Goal: Information Seeking & Learning: Find specific fact

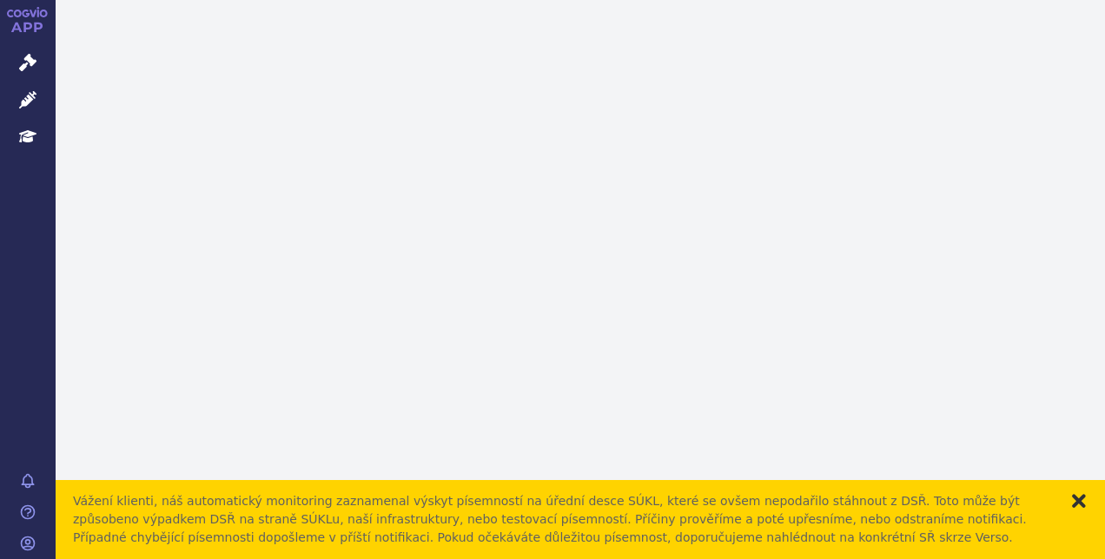
click at [1081, 505] on button "zavřít" at bounding box center [1078, 500] width 17 height 17
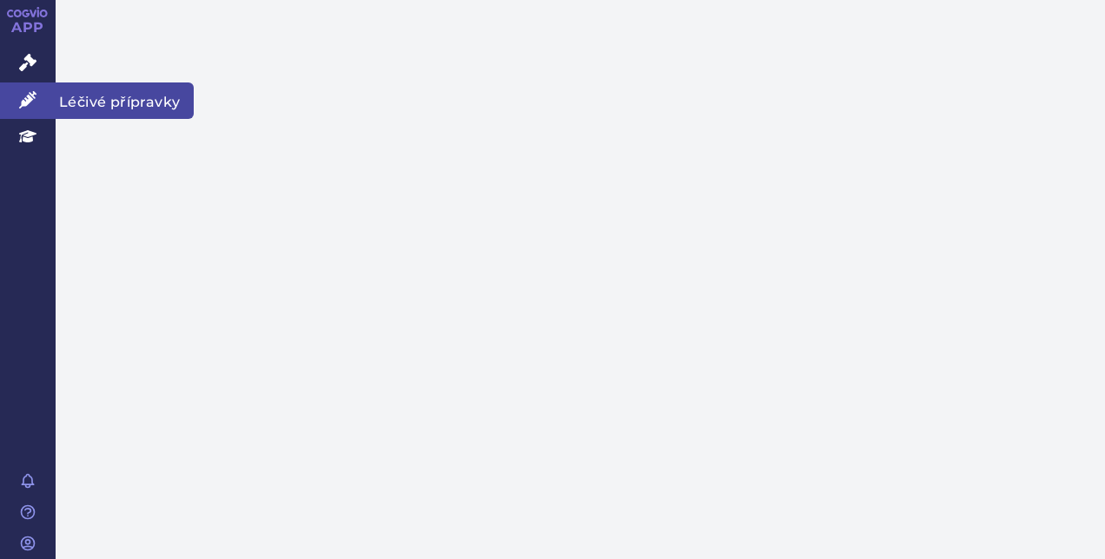
click at [30, 96] on icon at bounding box center [27, 99] width 17 height 17
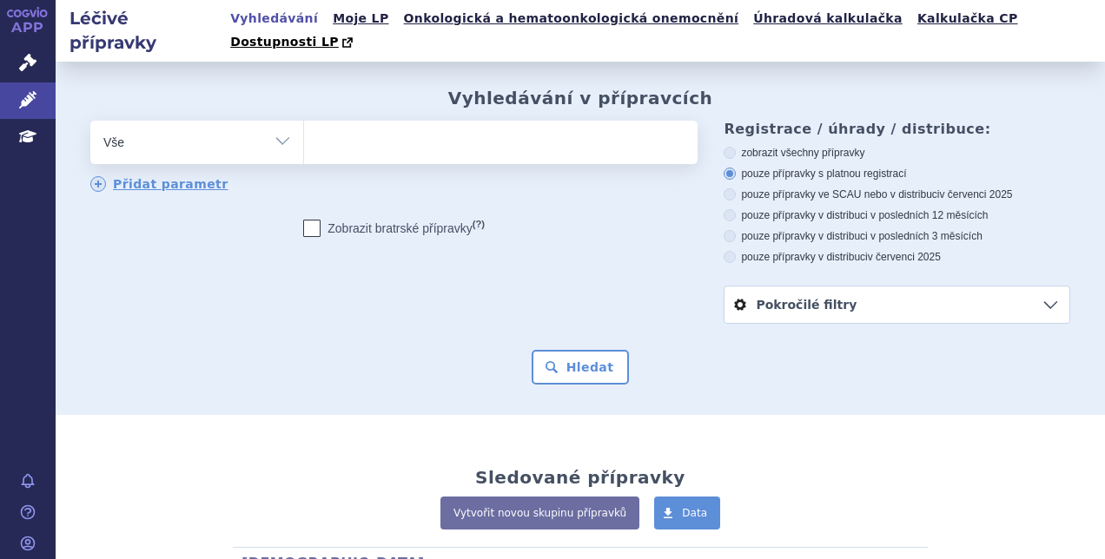
click at [383, 130] on ul at bounding box center [498, 139] width 389 height 36
click at [304, 130] on select at bounding box center [303, 141] width 1 height 43
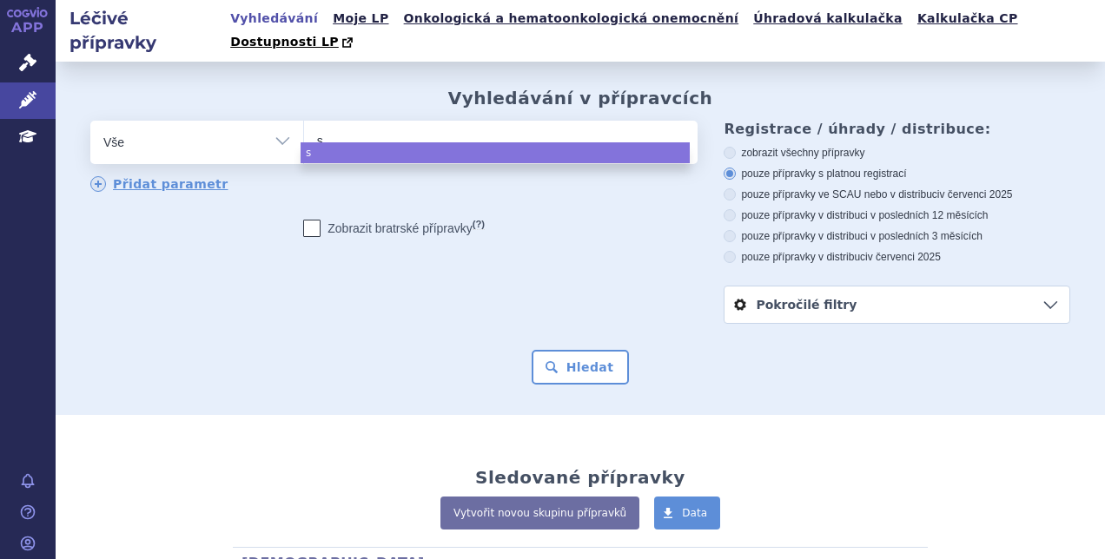
type input "su"
type input "sum"
type input "sumat"
type input "sumatp"
type input "suma"
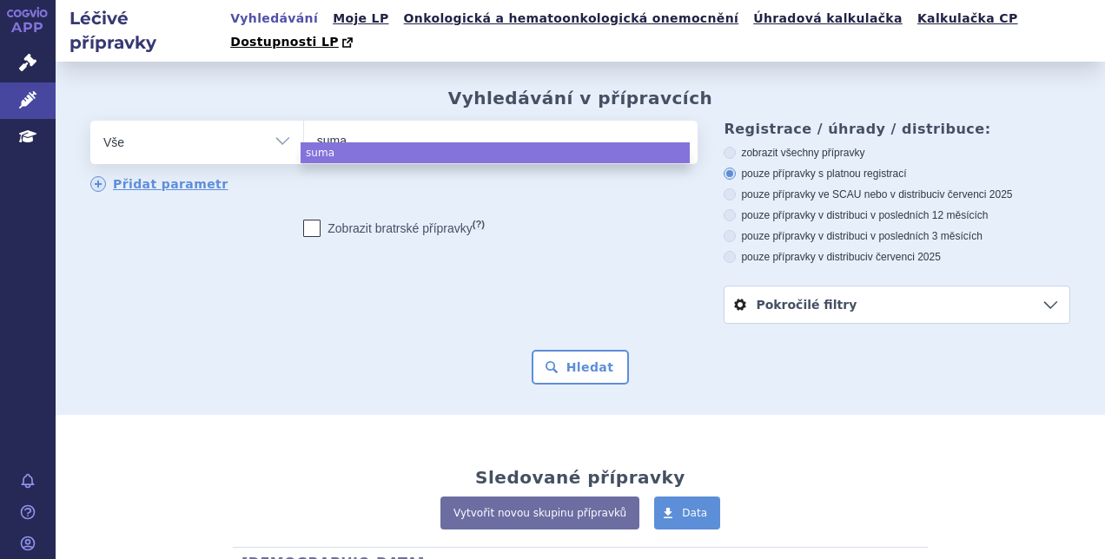
type input "sumat"
select select "sumat"
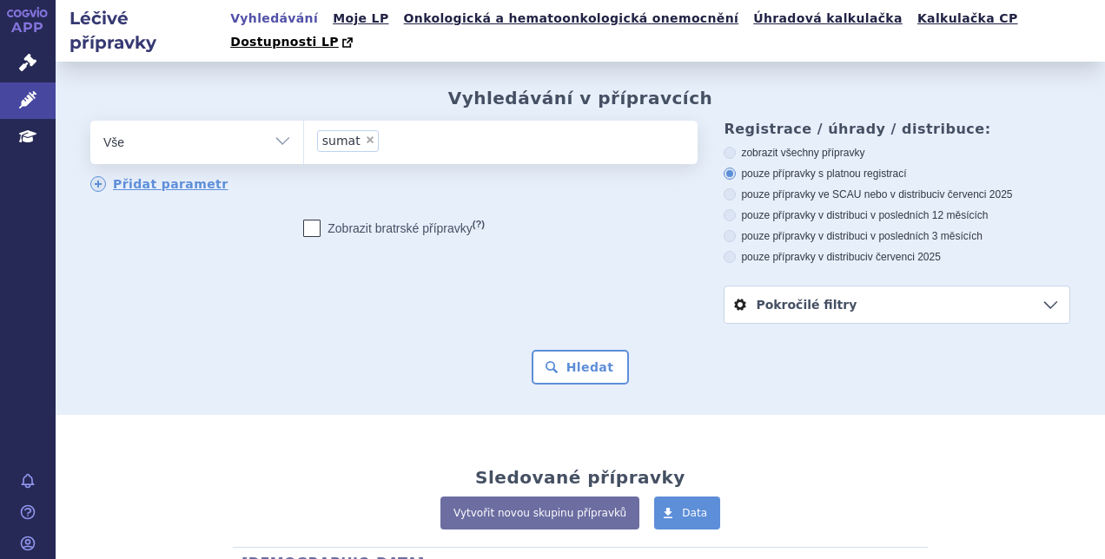
click at [582, 377] on div "Vyhledávání v přípravcích odstranit Vše Přípravek/SUKL kód MAH VPOIS ×" at bounding box center [580, 238] width 1049 height 353
click at [583, 354] on button "Hledat" at bounding box center [580, 367] width 98 height 35
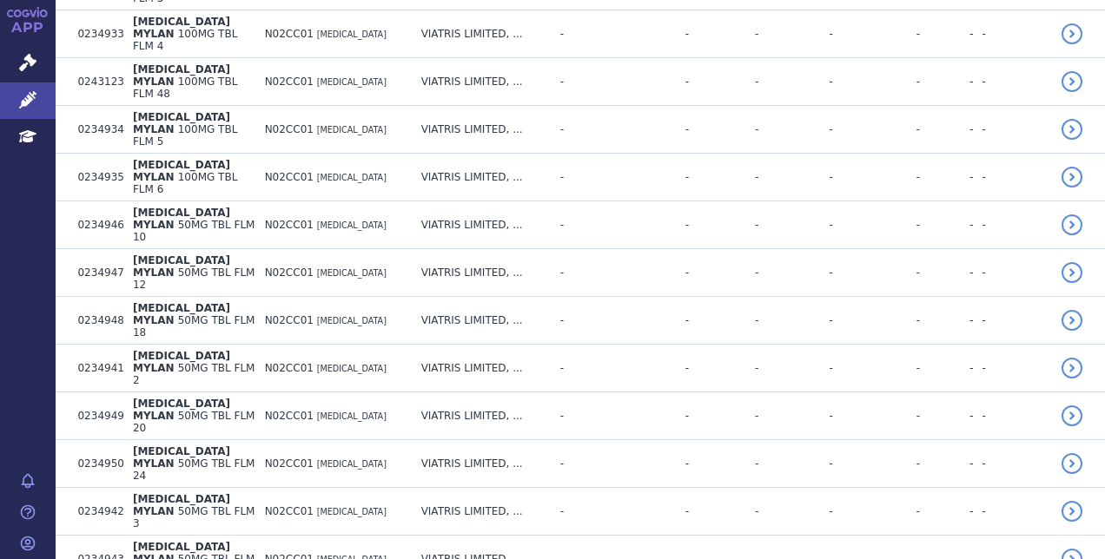
scroll to position [3352, 0]
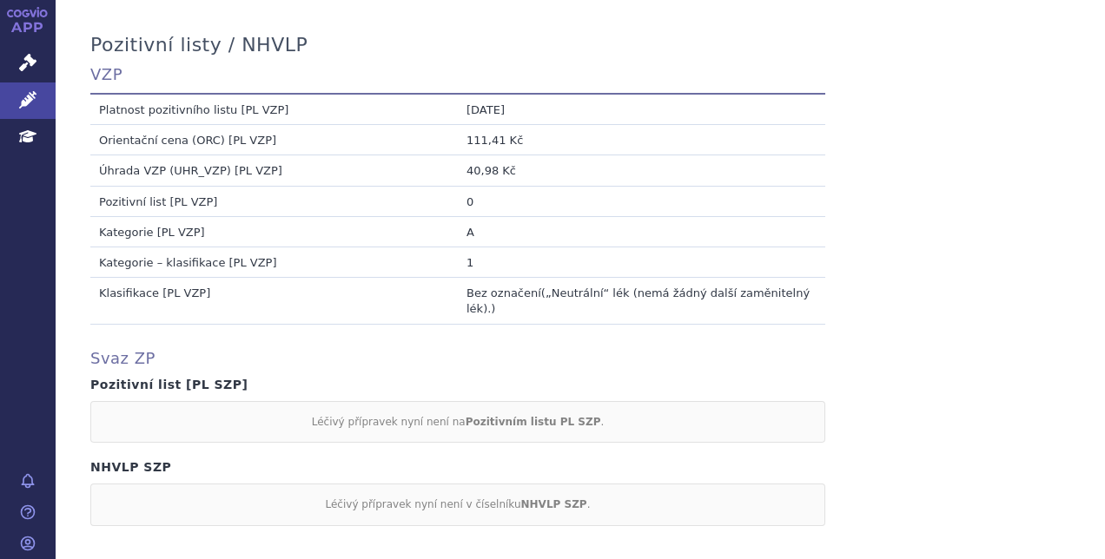
scroll to position [1498, 0]
